Goal: Task Accomplishment & Management: Use online tool/utility

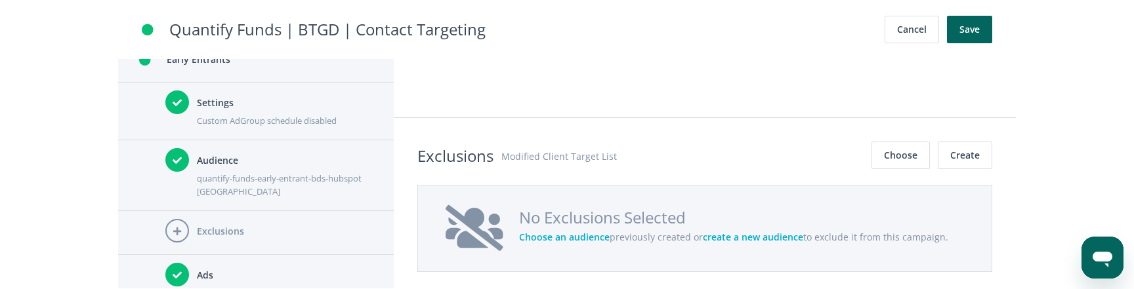
scroll to position [467, 0]
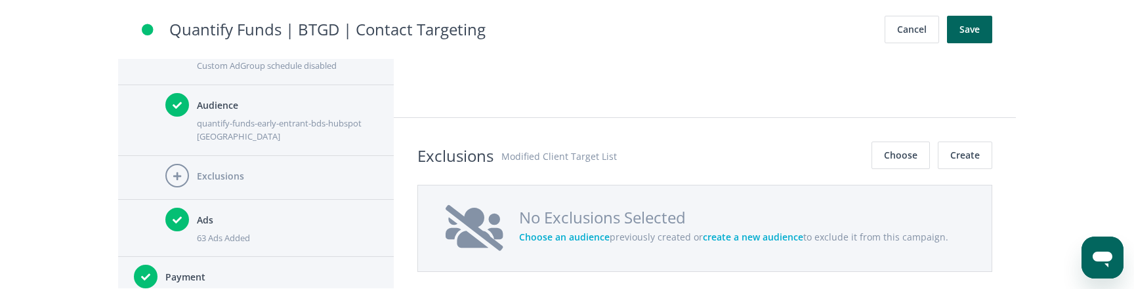
click at [268, 232] on div "63 Ads Added" at bounding box center [287, 238] width 181 height 13
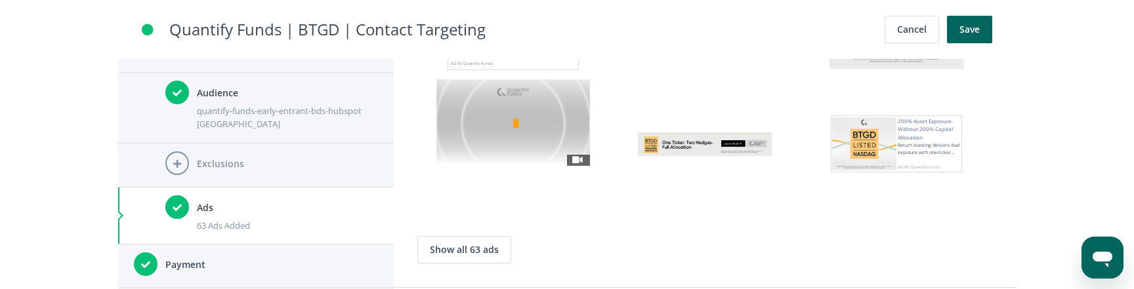
scroll to position [3320, 0]
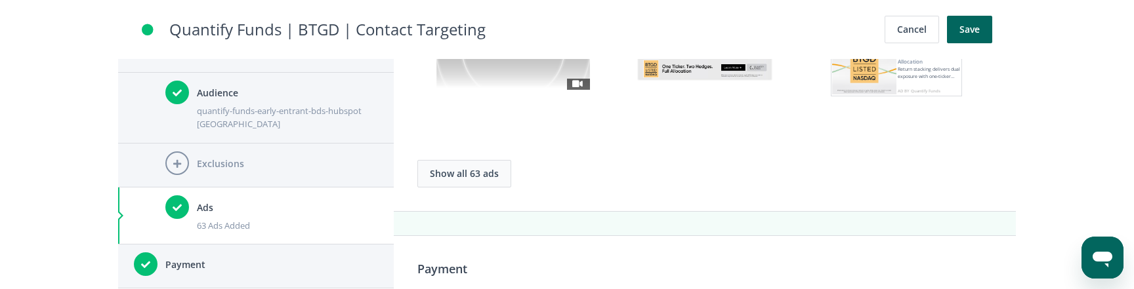
click at [480, 173] on button "Show all 63 ads" at bounding box center [464, 174] width 94 height 28
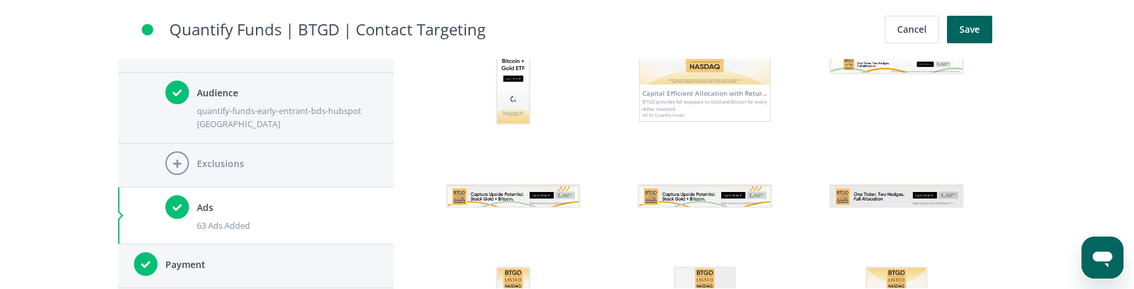
scroll to position [4591, 0]
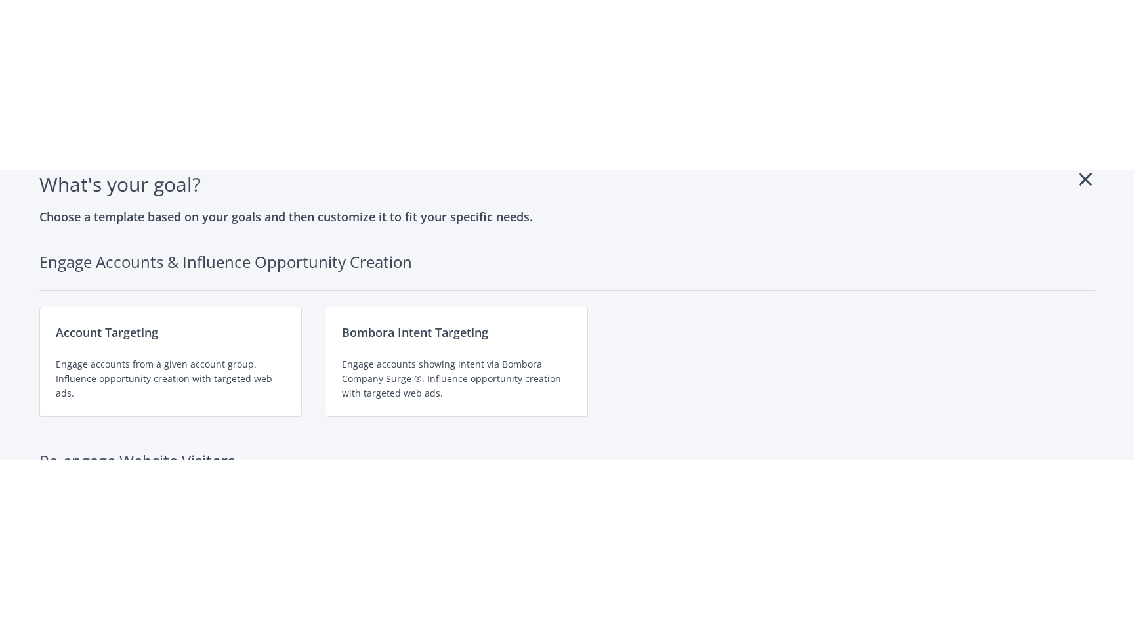
scroll to position [30, 0]
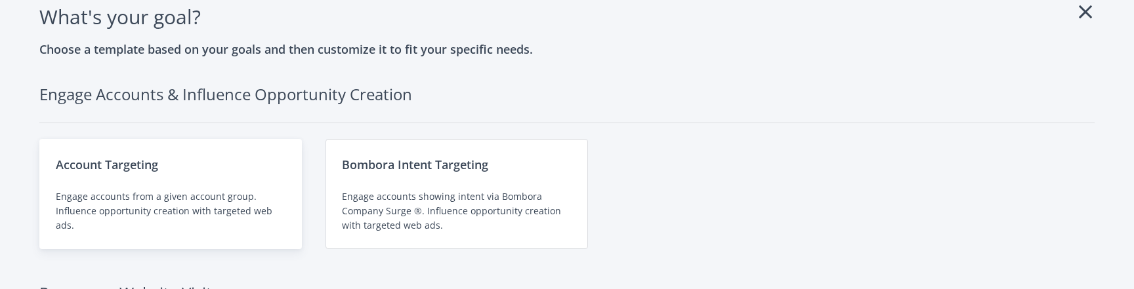
click at [134, 177] on div "Account Targeting Engage accounts from a given account group. Influence opportu…" at bounding box center [170, 194] width 263 height 110
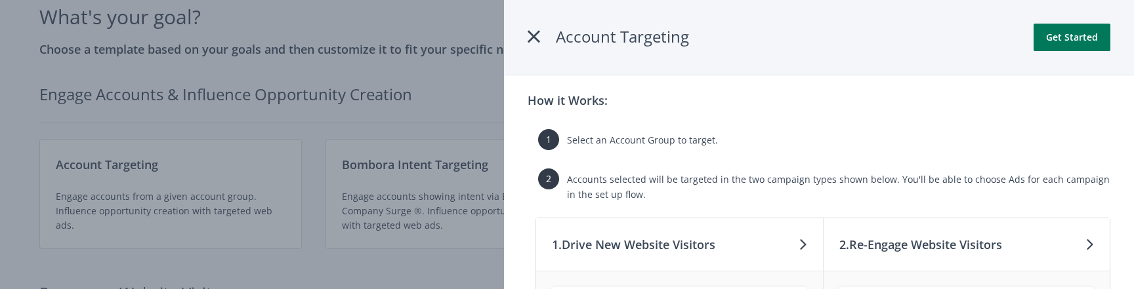
click at [1068, 31] on button "Get Started" at bounding box center [1072, 38] width 77 height 28
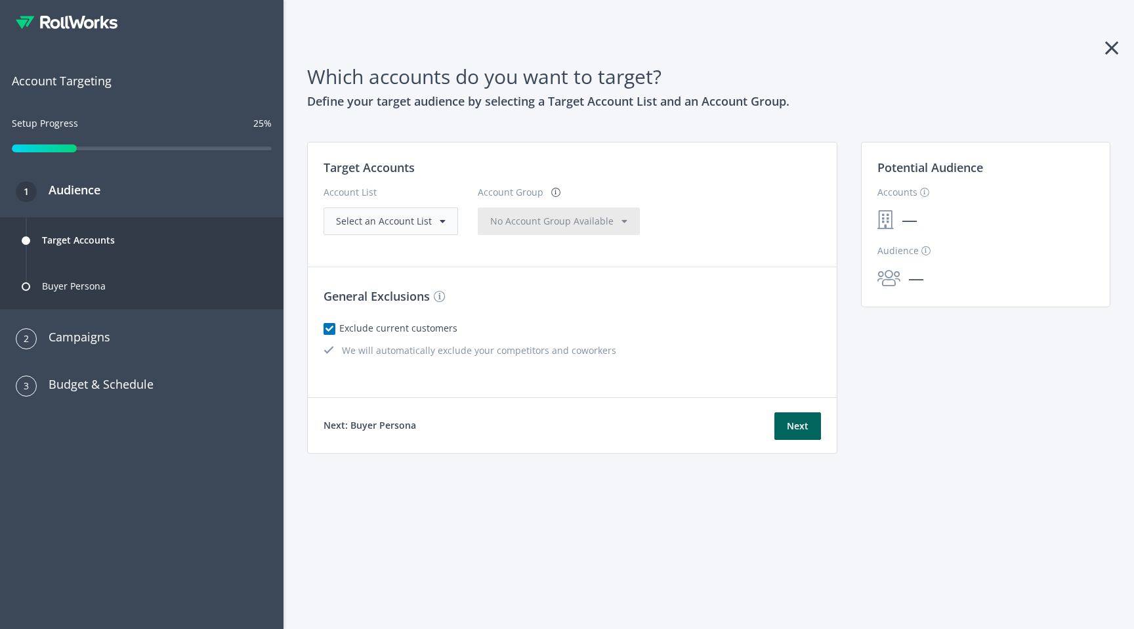
click at [413, 223] on span "Select an Account List" at bounding box center [384, 221] width 96 height 12
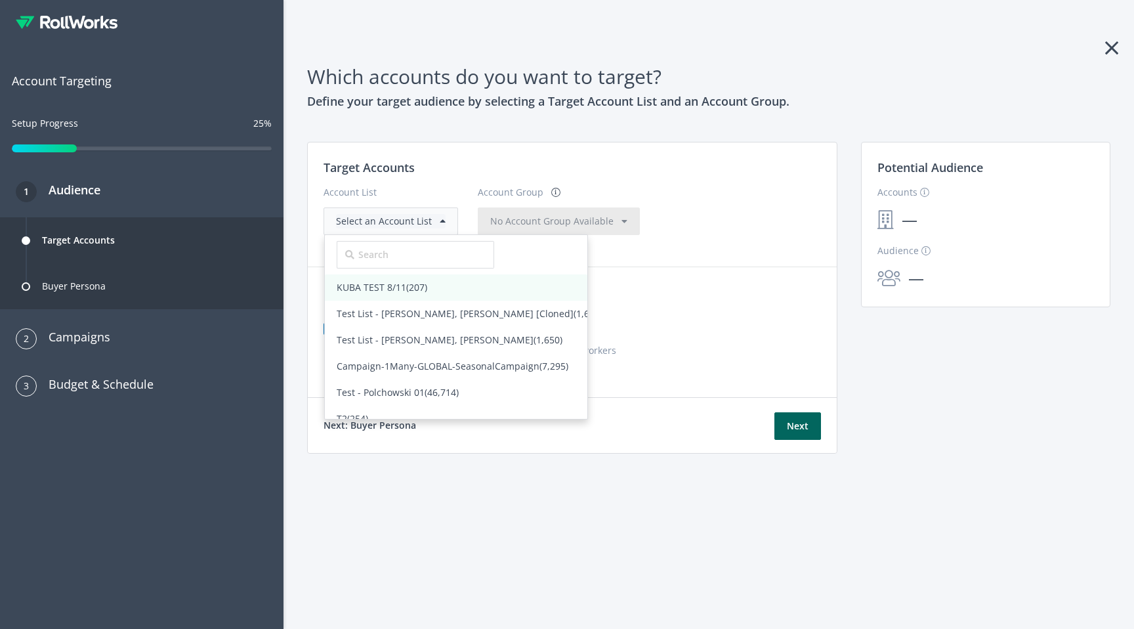
click at [406, 289] on span "(207)" at bounding box center [416, 287] width 21 height 12
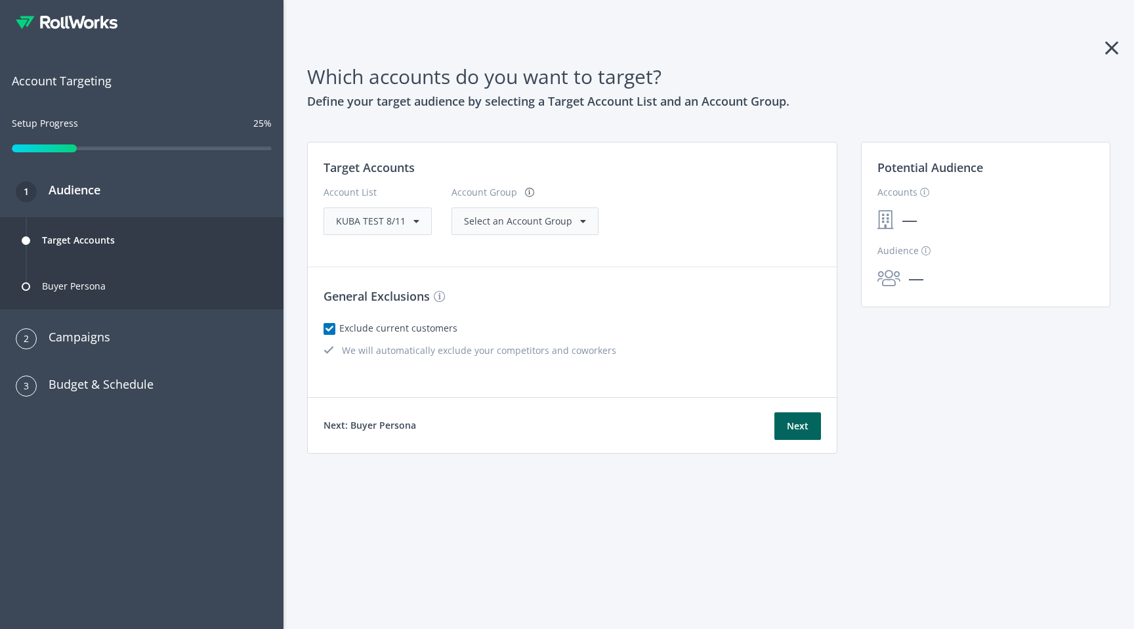
click at [532, 224] on span "Select an Account Group" at bounding box center [518, 221] width 108 height 12
click at [515, 255] on span "All Accounts (207)" at bounding box center [502, 248] width 98 height 26
click at [791, 289] on button "Next" at bounding box center [797, 426] width 47 height 28
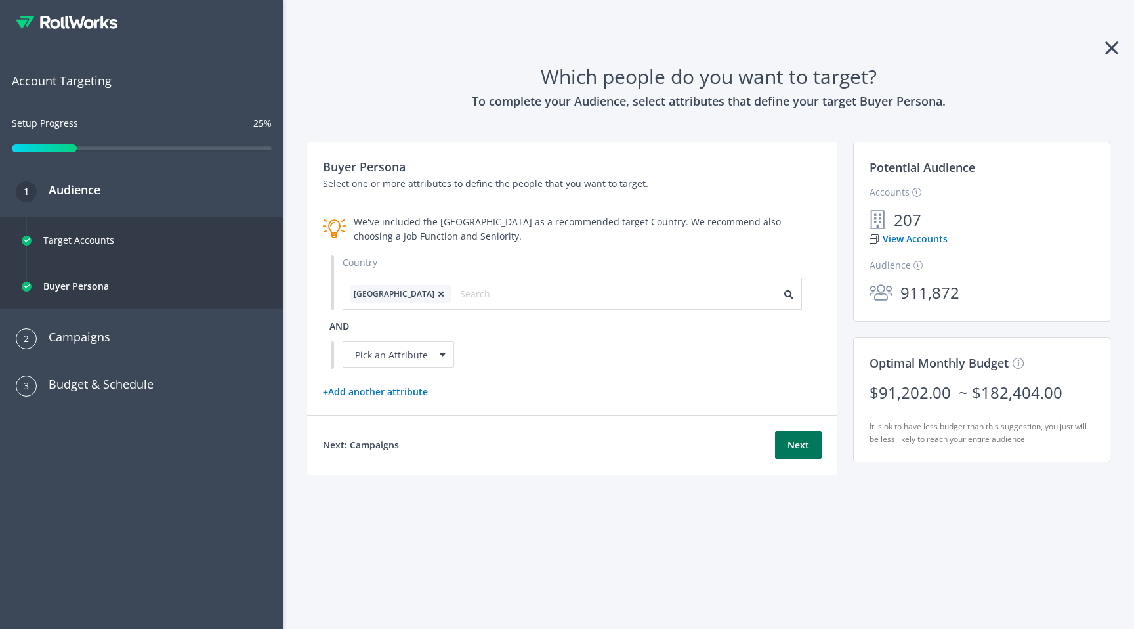
click at [805, 289] on button "Next" at bounding box center [798, 445] width 47 height 28
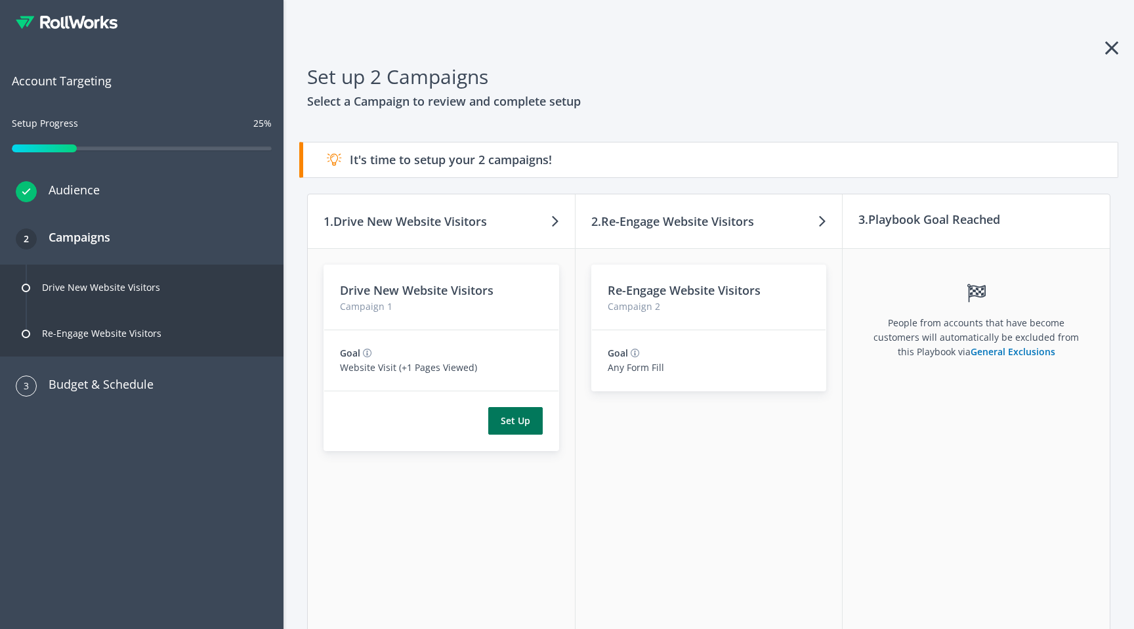
click at [513, 289] on button "Set Up" at bounding box center [515, 421] width 54 height 28
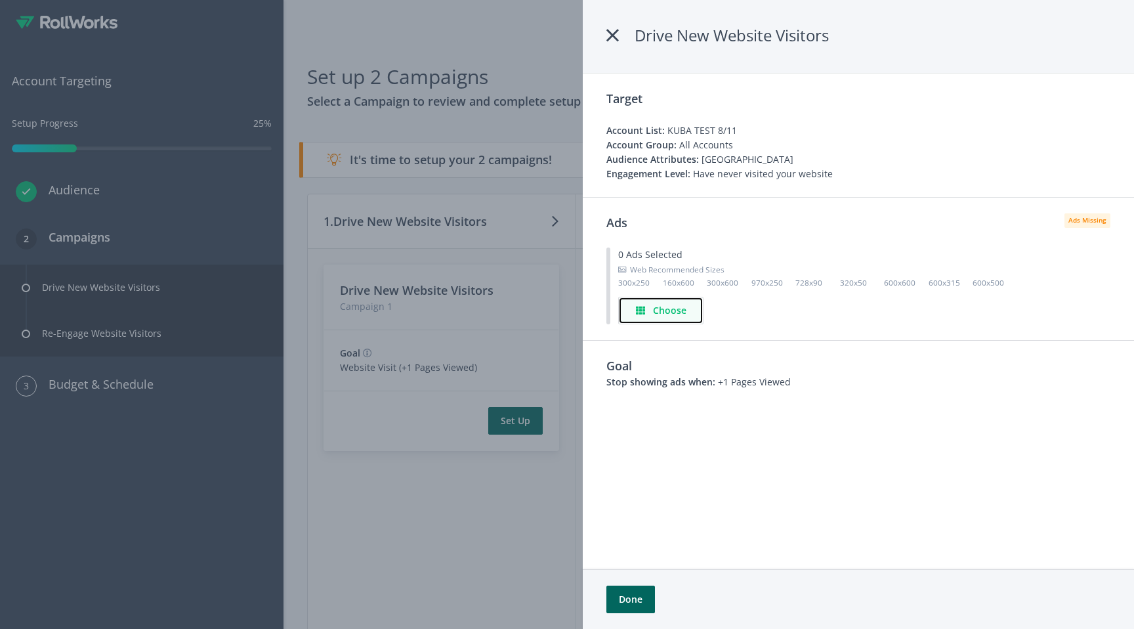
click at [672, 289] on h4 "Choose" at bounding box center [669, 310] width 33 height 14
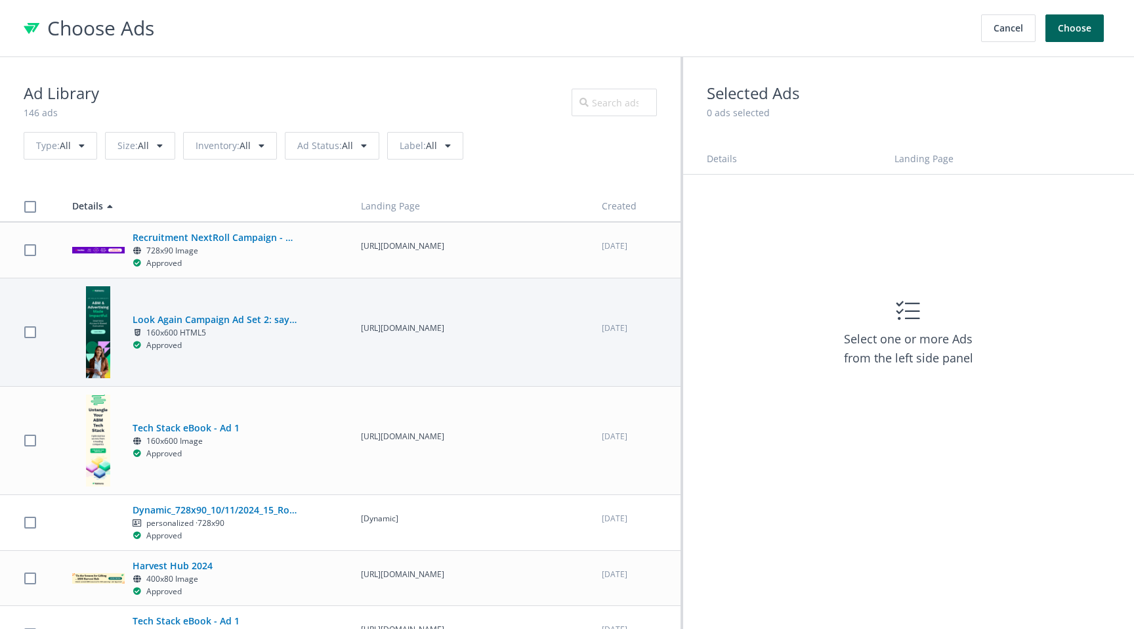
click at [306, 289] on div "Look Again Campaign Ad Set 2: say hello to simplicity 160x600 HTML5 Approved" at bounding box center [204, 332] width 265 height 92
checkbox input "true"
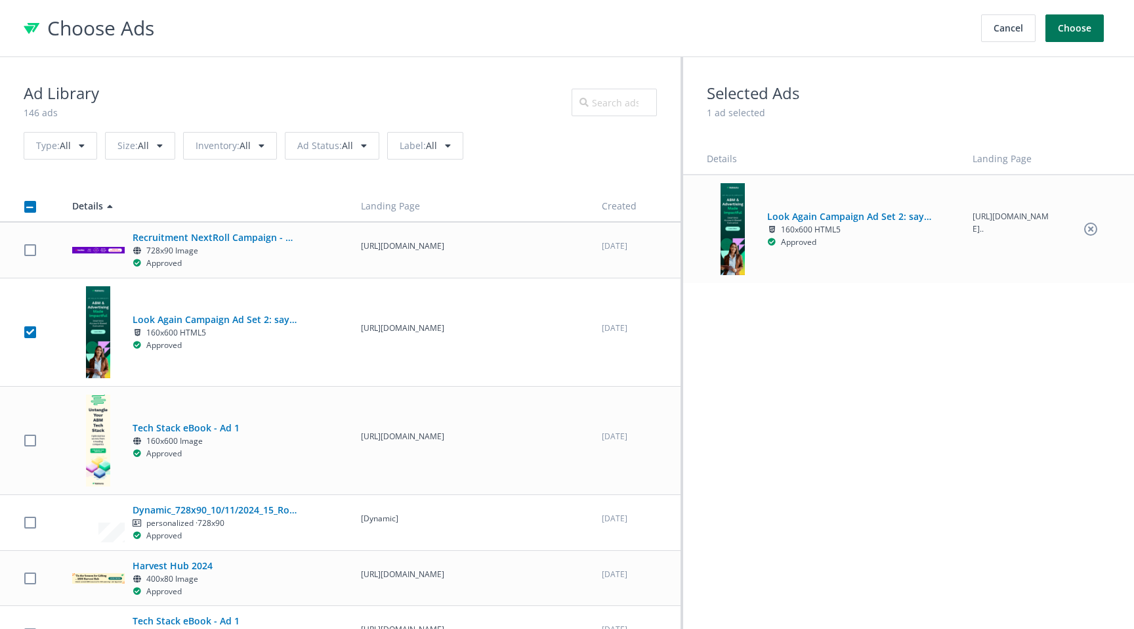
click at [1084, 34] on button "Choose" at bounding box center [1074, 28] width 58 height 28
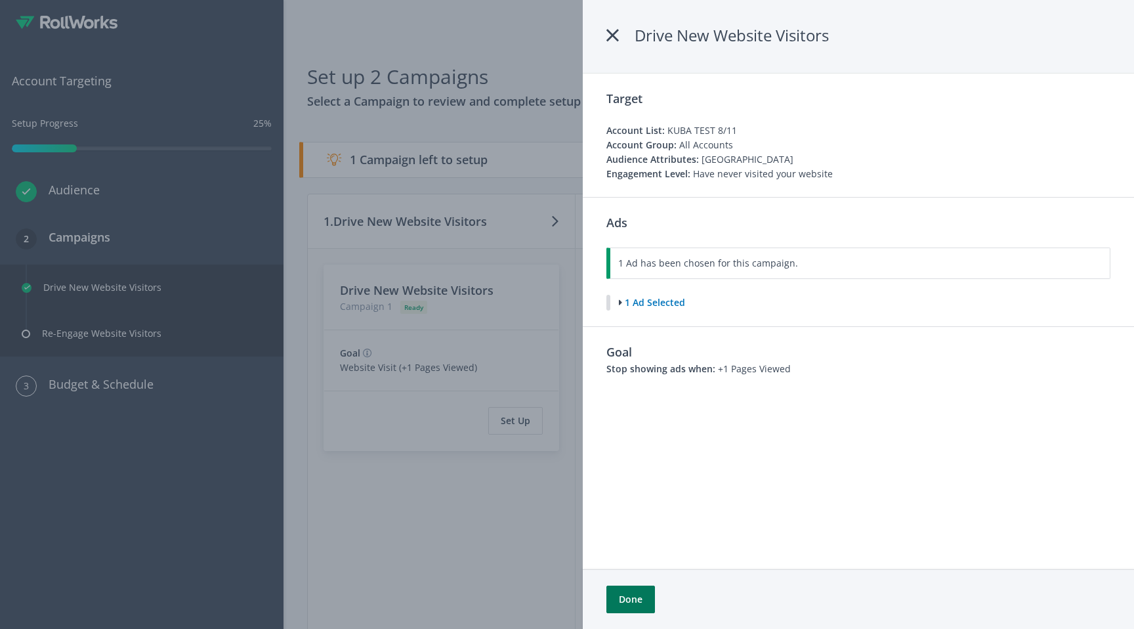
click at [631, 289] on button "Done" at bounding box center [630, 599] width 49 height 28
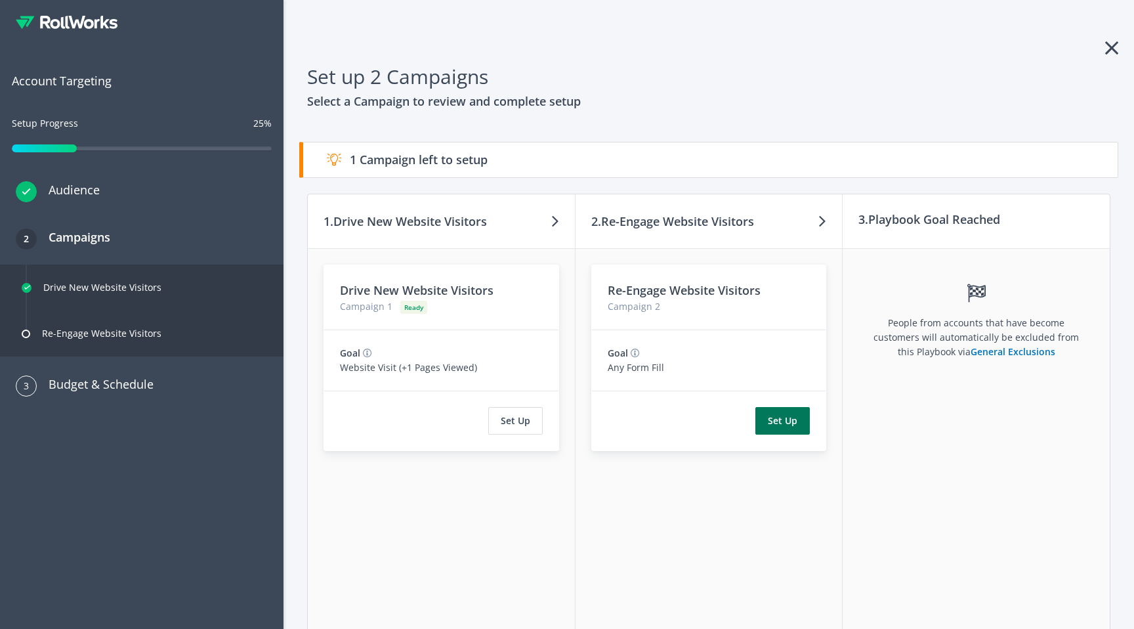
click at [776, 289] on button "Set Up" at bounding box center [782, 421] width 54 height 28
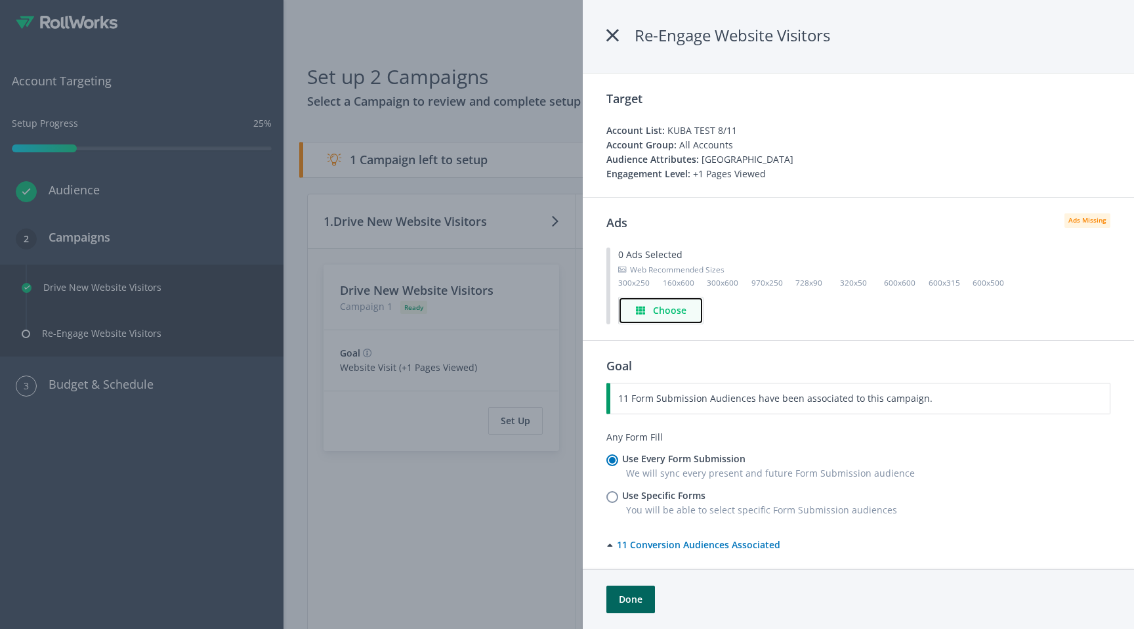
click at [679, 289] on h4 "Choose" at bounding box center [669, 310] width 33 height 14
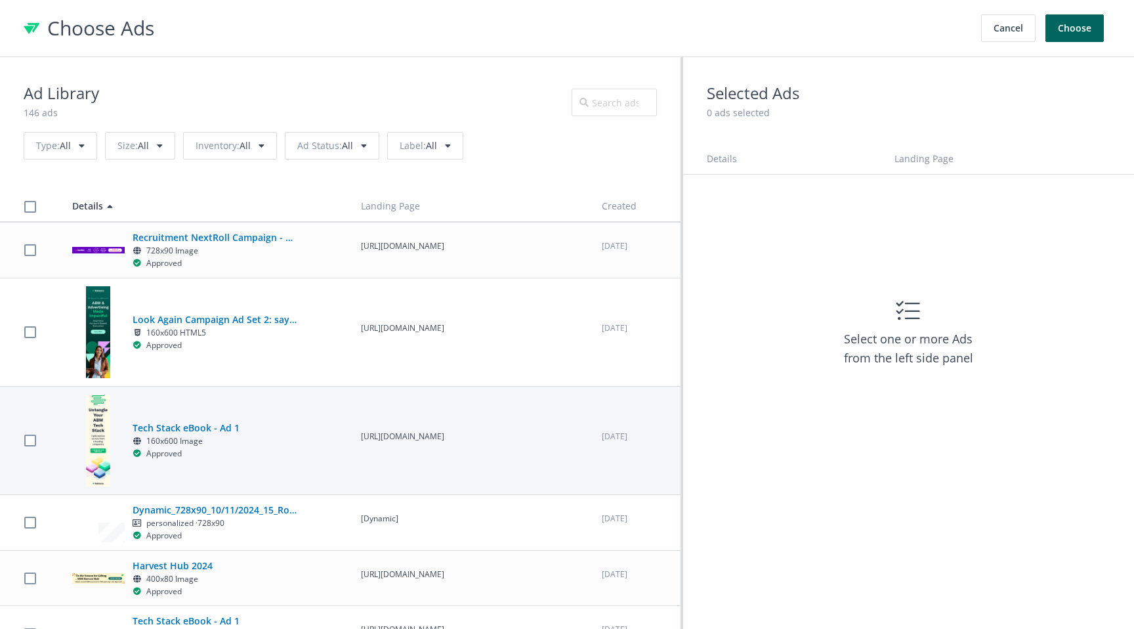
click at [337, 289] on td "Tech Stack eBook - Ad 1 160x600 Image Approved" at bounding box center [204, 440] width 289 height 108
checkbox input "true"
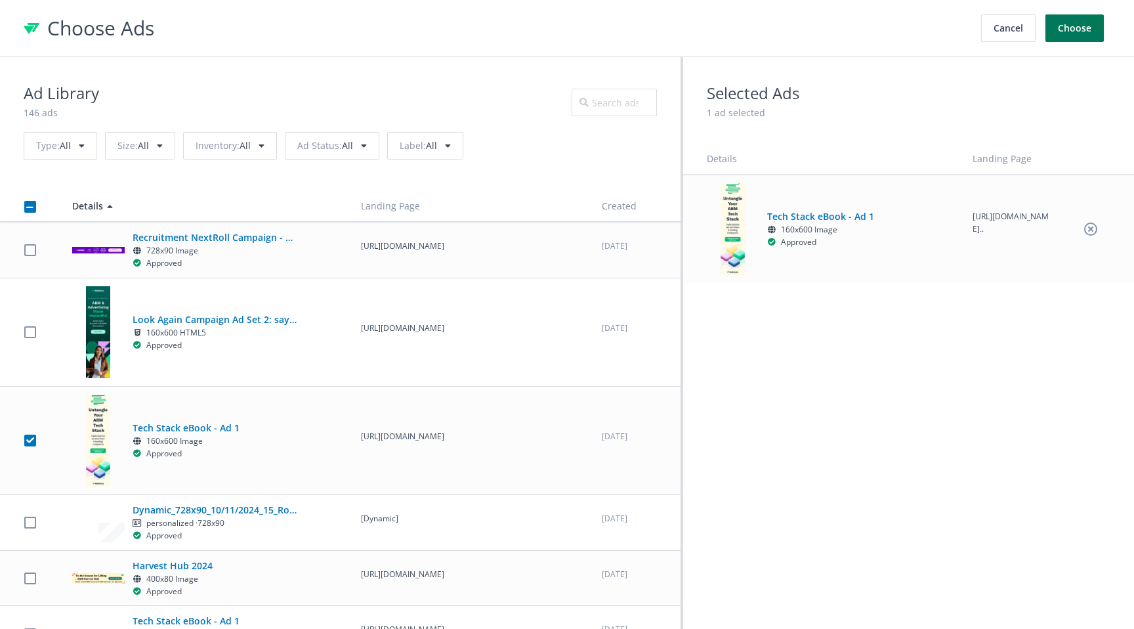
click at [1082, 32] on button "Choose" at bounding box center [1074, 28] width 58 height 28
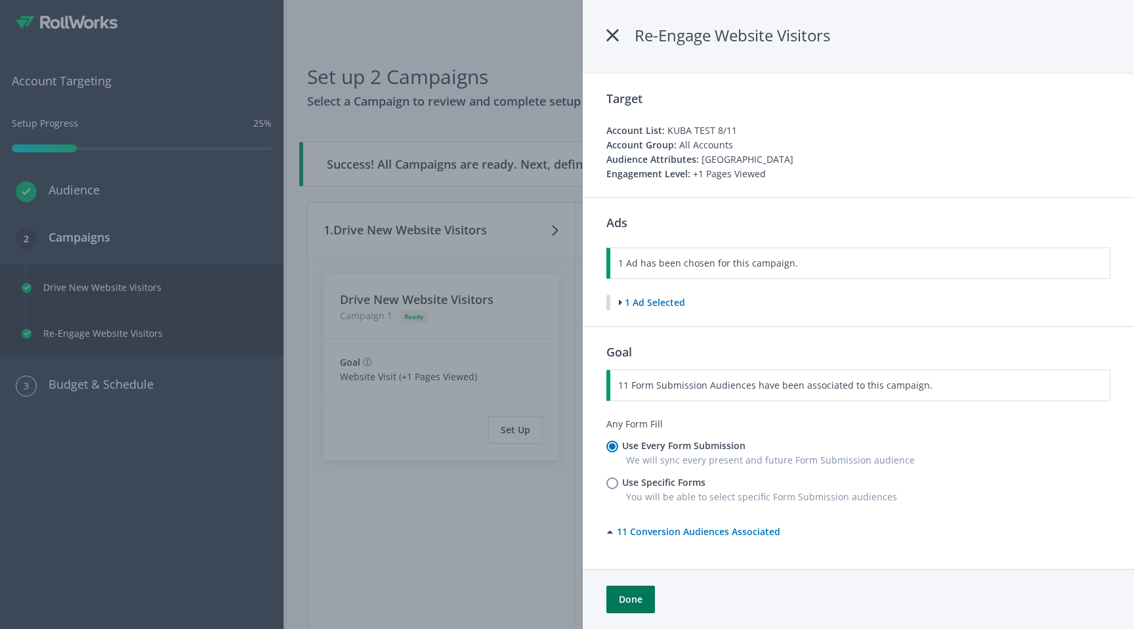
click at [645, 289] on button "Done" at bounding box center [630, 599] width 49 height 28
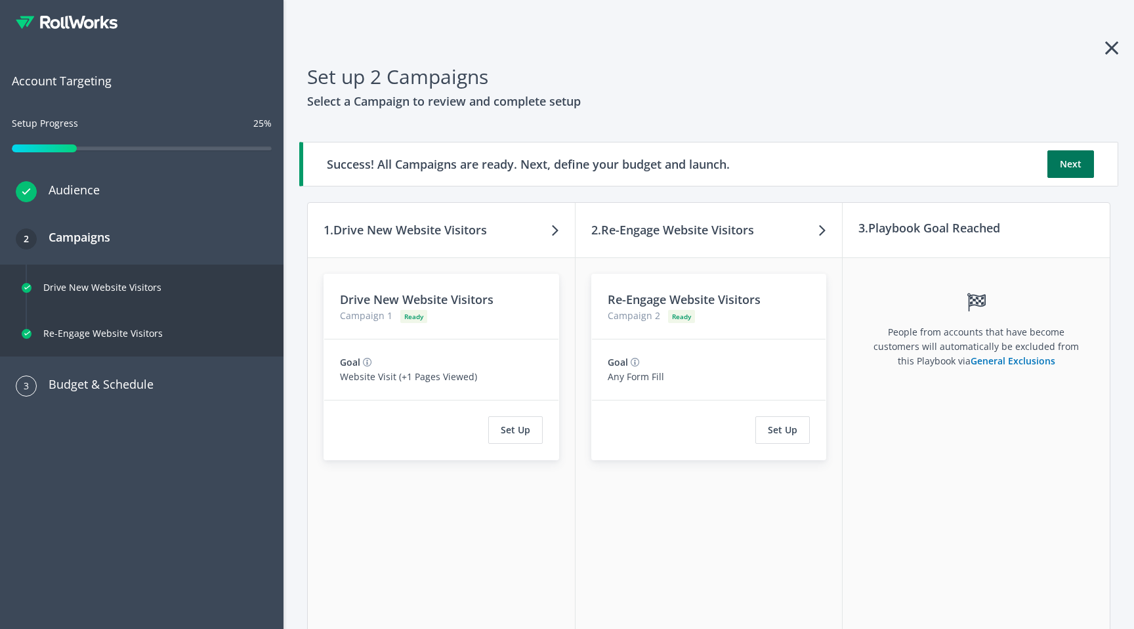
click at [1065, 174] on button "Next" at bounding box center [1070, 164] width 47 height 28
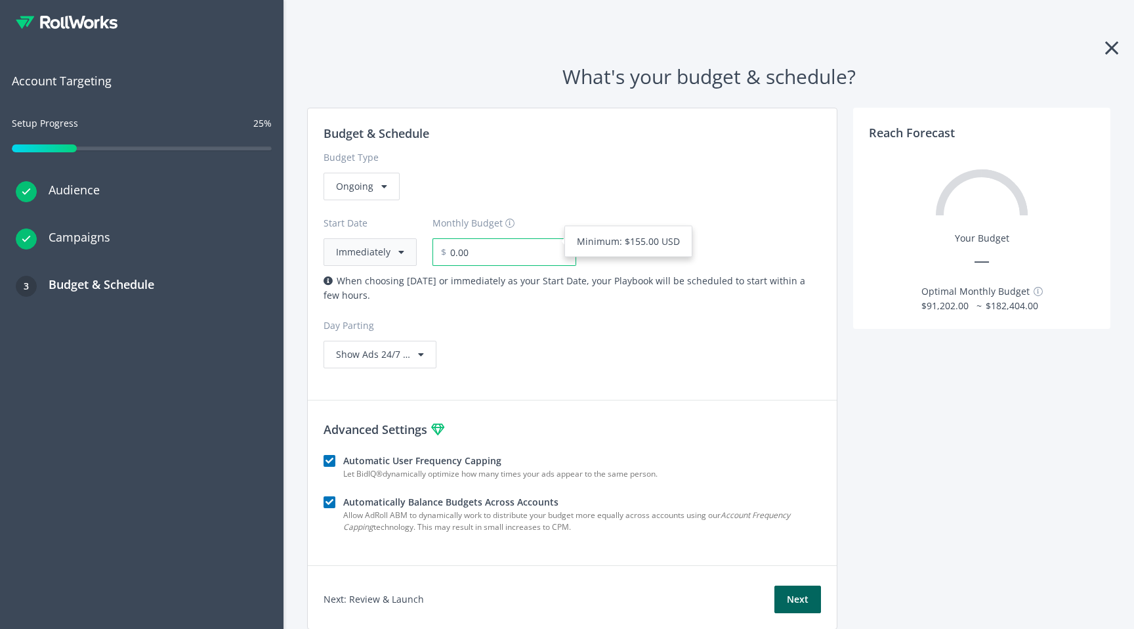
drag, startPoint x: 480, startPoint y: 257, endPoint x: 392, endPoint y: 253, distance: 87.4
click at [392, 253] on div "Start Date Immediately Monthly Budget $ 0.00 Minimum: $155.00 USD" at bounding box center [572, 233] width 497 height 66
type input "155.00"
click at [571, 289] on div "Budget & Schedule Budget Type Ongoing Start Date Immediately Monthly Budget $ 1…" at bounding box center [572, 369] width 530 height 522
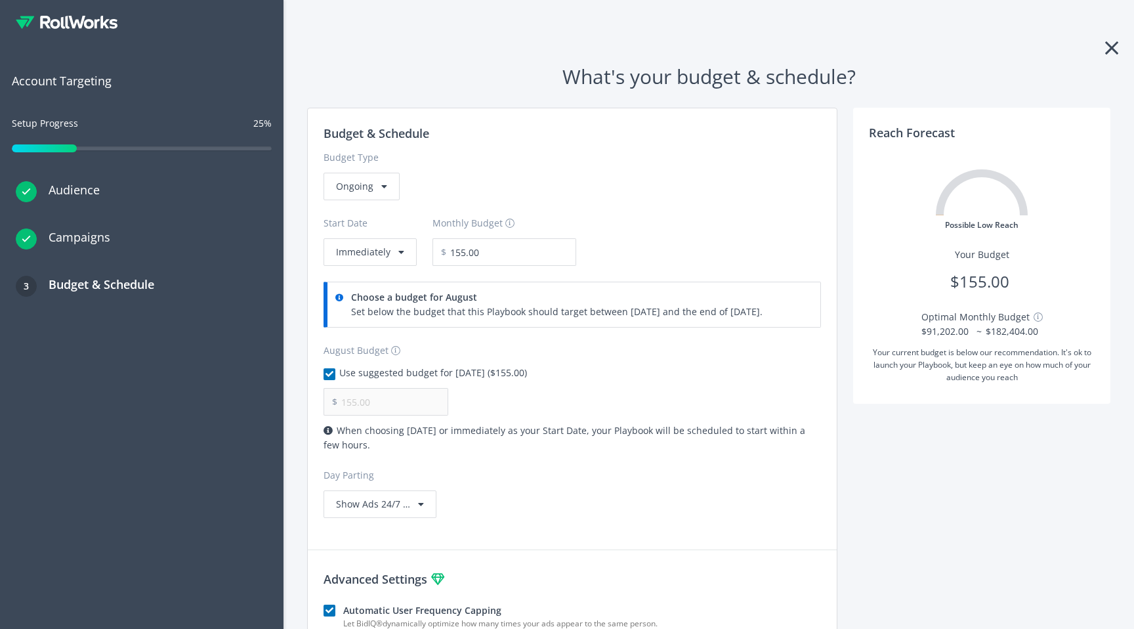
scroll to position [197, 0]
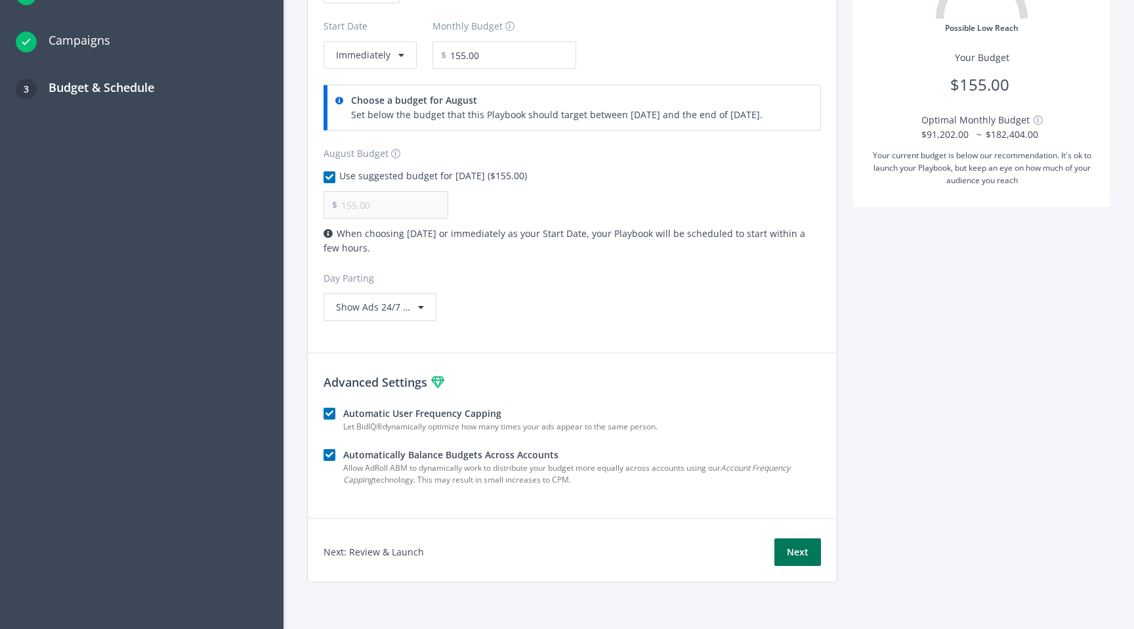
click at [795, 289] on button "Next" at bounding box center [797, 552] width 47 height 28
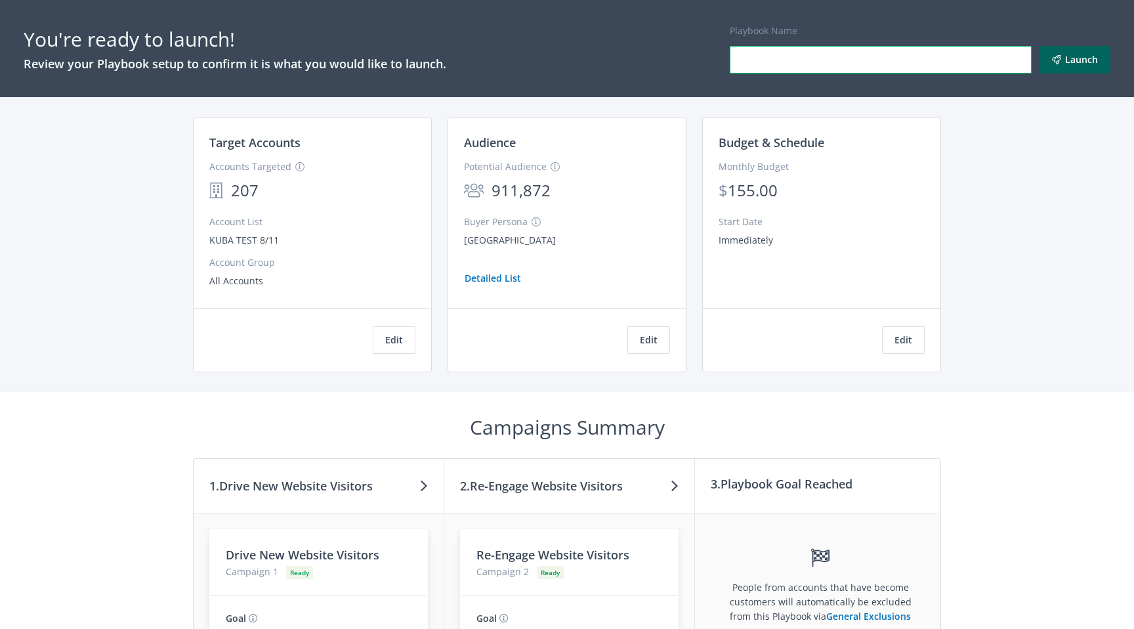
click at [753, 61] on input "Playbook Name" at bounding box center [881, 60] width 302 height 28
type input "jessica test create playbook"
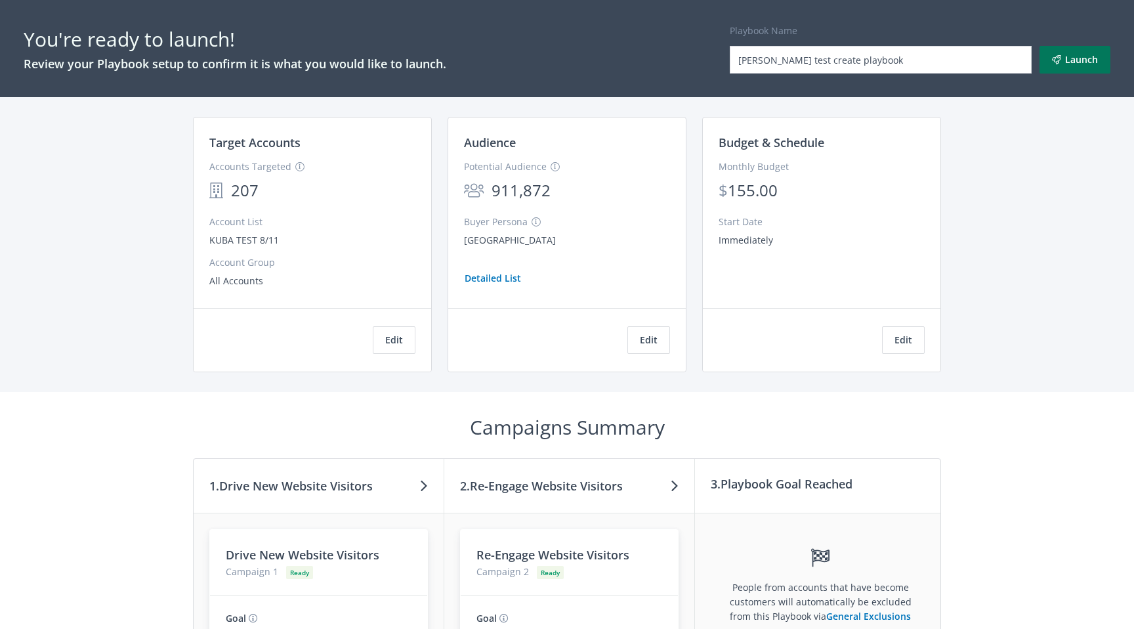
click at [1070, 61] on button "Launch" at bounding box center [1075, 60] width 71 height 28
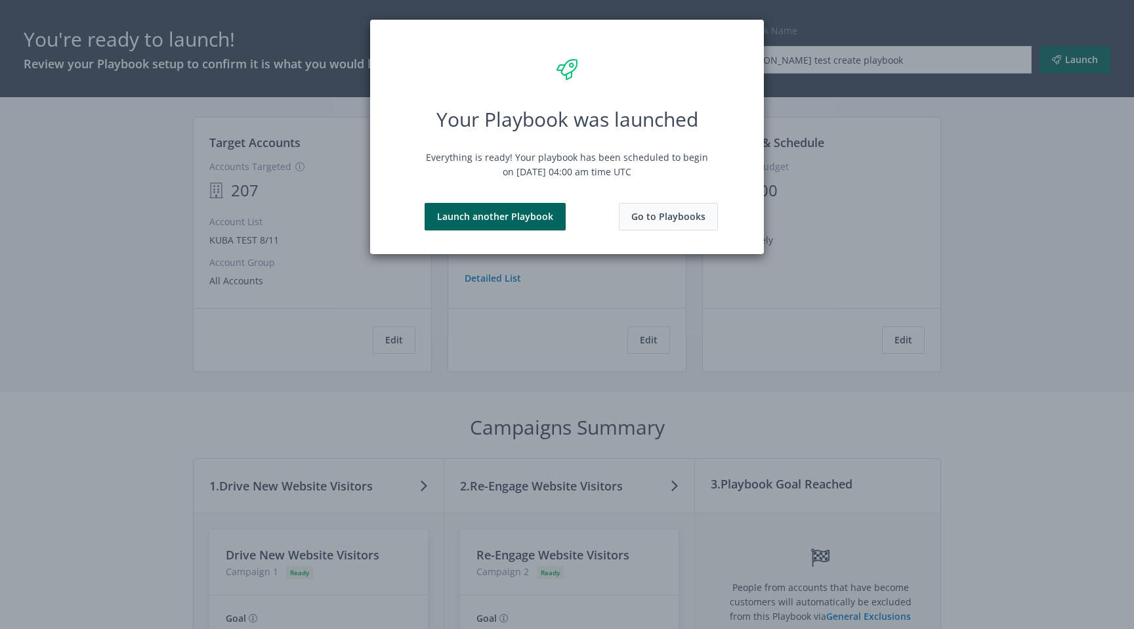
click at [656, 222] on button "Go to Playbooks" at bounding box center [668, 217] width 99 height 28
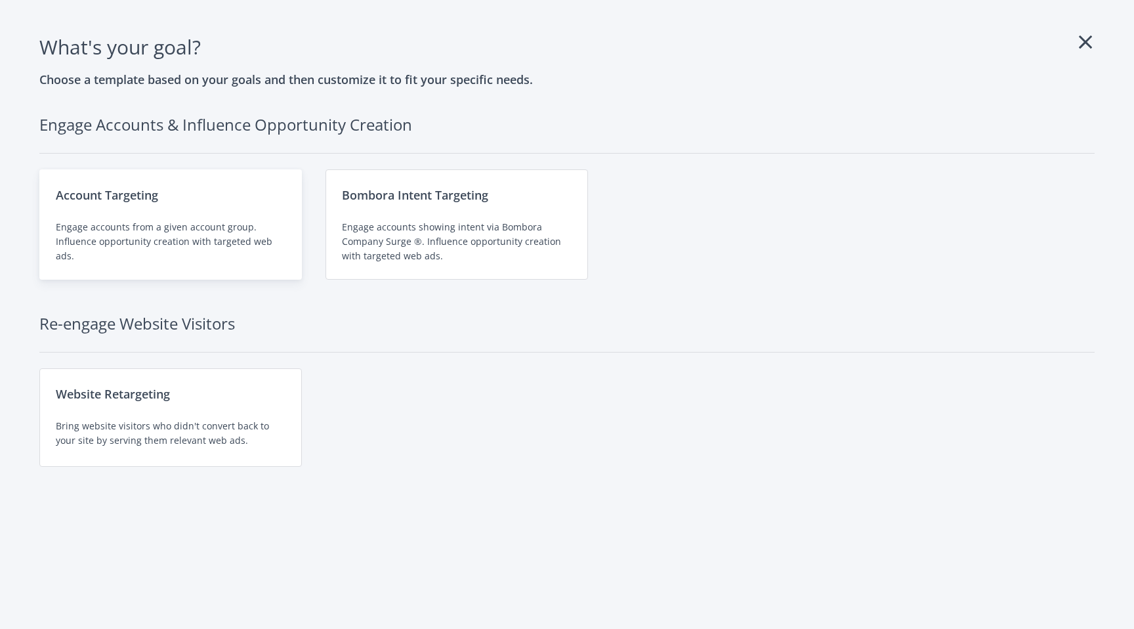
click at [189, 258] on div "Engage accounts from a given account group. Influence opportunity creation with…" at bounding box center [171, 241] width 230 height 43
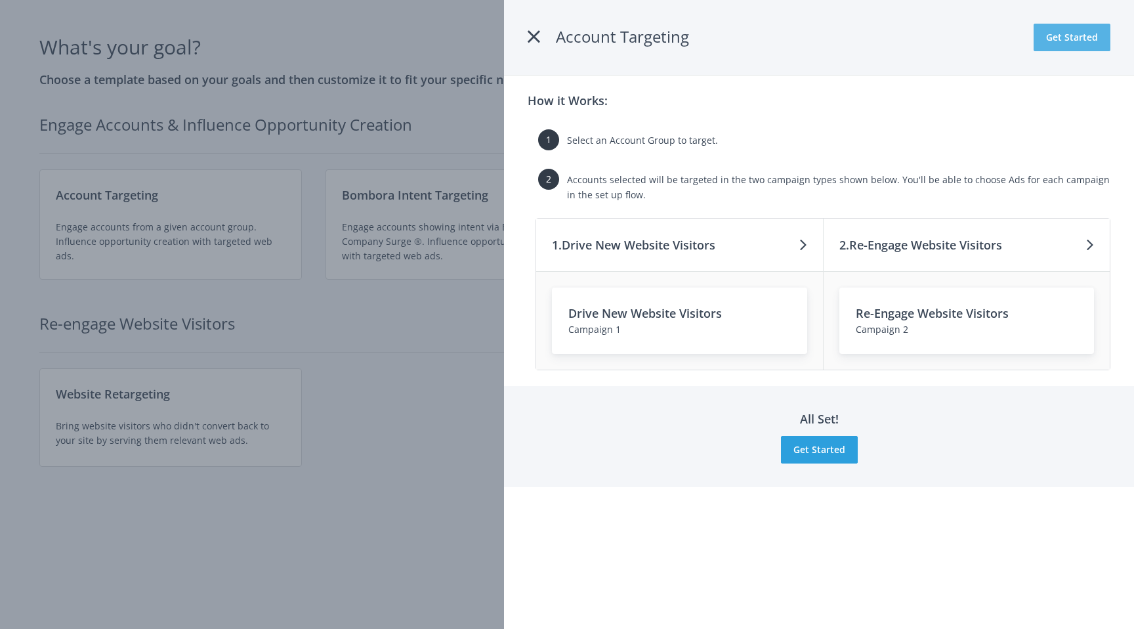
click at [1055, 35] on button "Get Started" at bounding box center [1072, 38] width 77 height 28
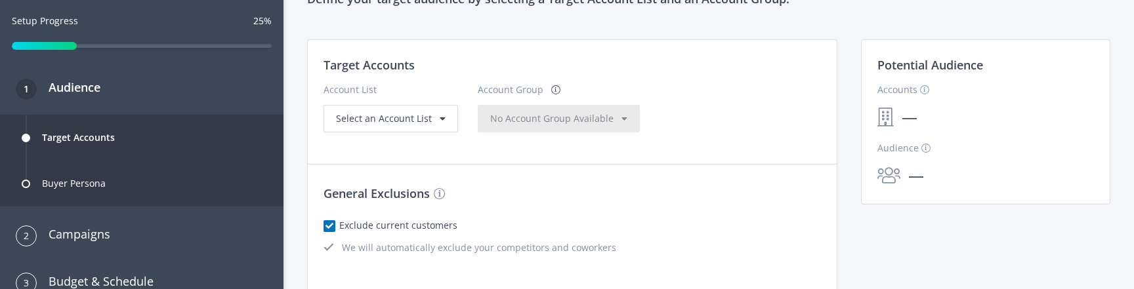
scroll to position [51, 0]
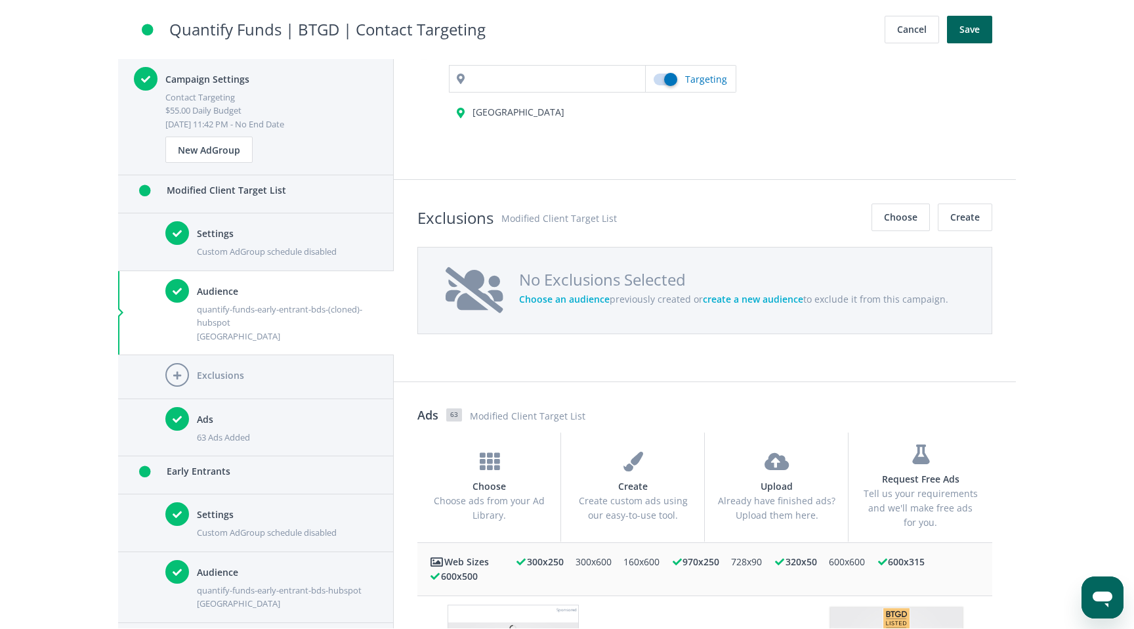
click at [294, 431] on div "63 Ads Added" at bounding box center [287, 437] width 181 height 13
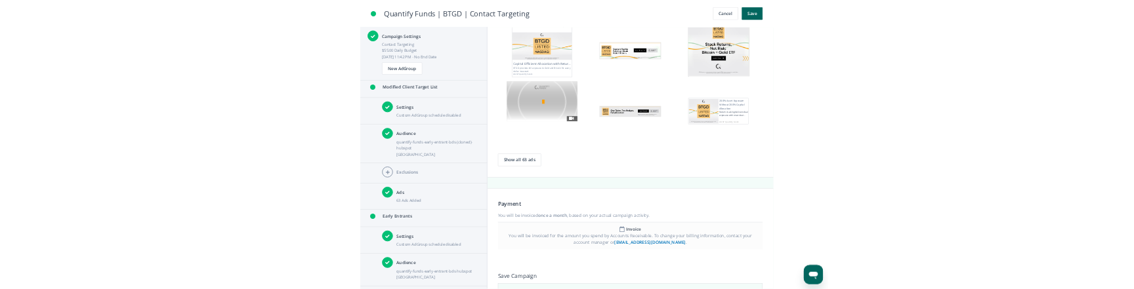
scroll to position [3270, 0]
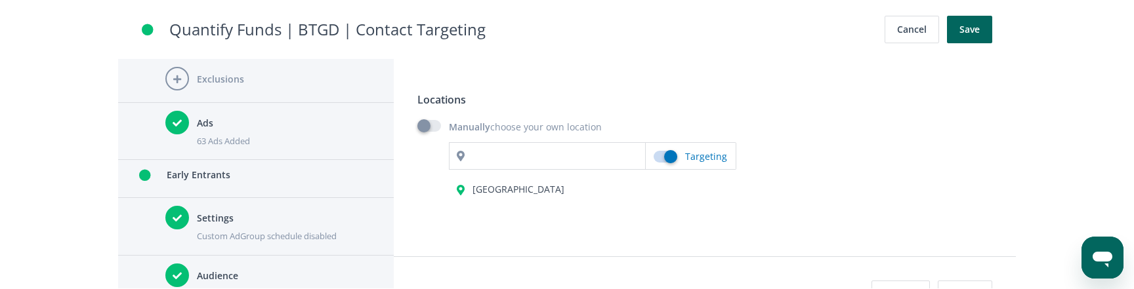
scroll to position [1285, 0]
